Goal: Task Accomplishment & Management: Manage account settings

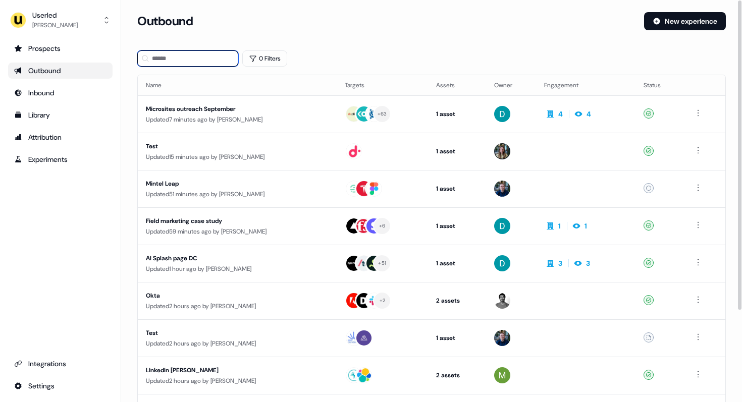
click at [190, 60] on input at bounding box center [187, 58] width 101 height 16
click at [77, 51] on div "Prospects" at bounding box center [60, 48] width 92 height 10
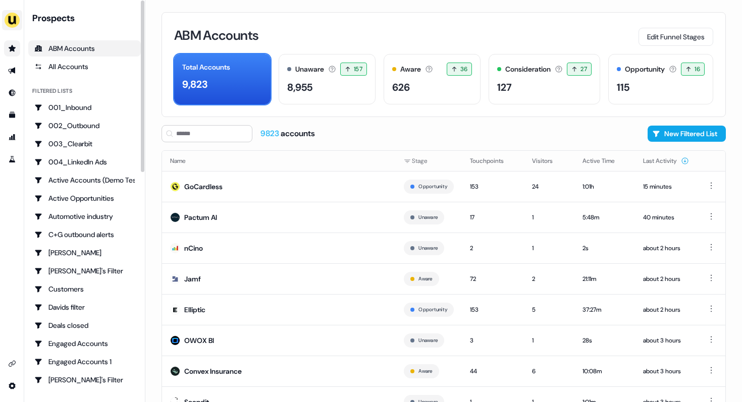
click at [14, 18] on img "side nav menu" at bounding box center [12, 20] width 16 height 16
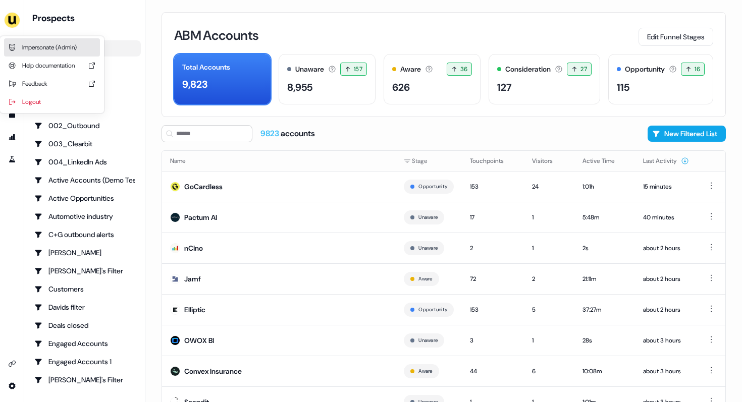
click at [33, 43] on div "Impersonate (Admin)" at bounding box center [52, 47] width 96 height 18
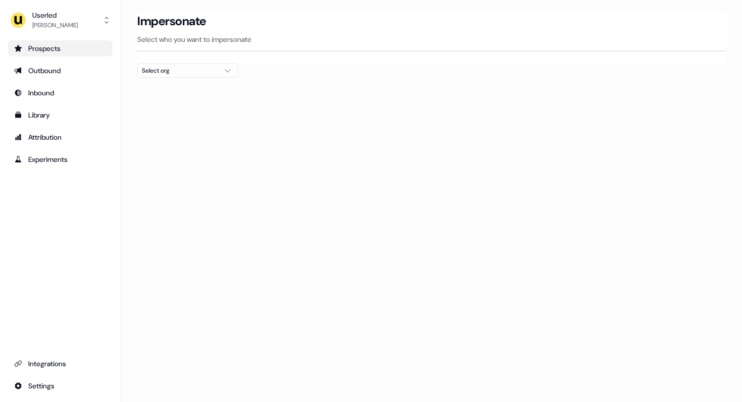
click at [192, 78] on div at bounding box center [431, 82] width 589 height 8
click at [195, 75] on div "Select org" at bounding box center [180, 71] width 76 height 10
type input "****"
click at [180, 108] on div "PartnerVista" at bounding box center [188, 107] width 100 height 16
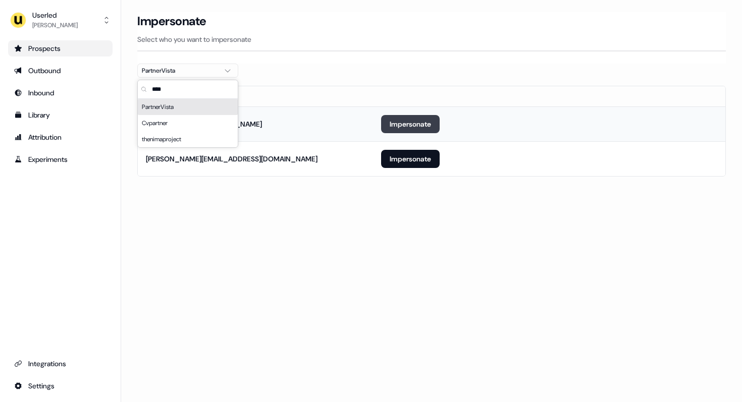
click at [418, 124] on button "Impersonate" at bounding box center [410, 124] width 59 height 18
